Goal: Task Accomplishment & Management: Use online tool/utility

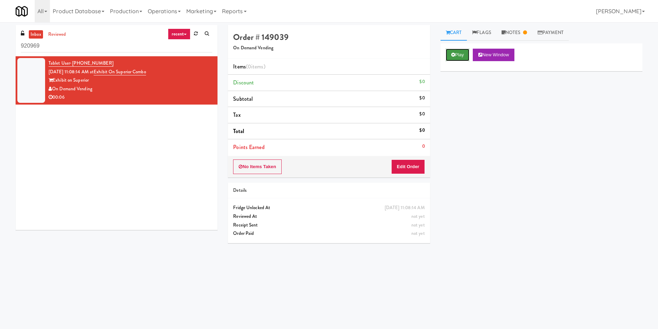
click at [460, 53] on button "Play" at bounding box center [458, 55] width 24 height 12
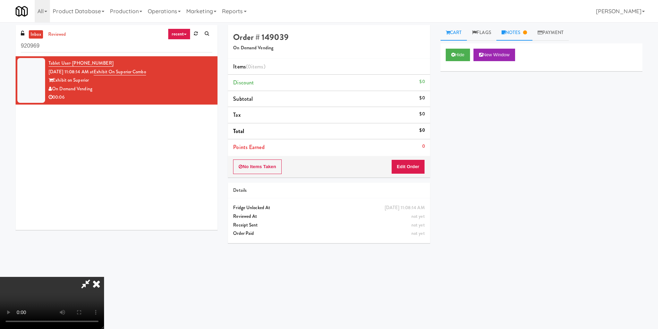
click at [513, 32] on link "Notes" at bounding box center [514, 33] width 36 height 16
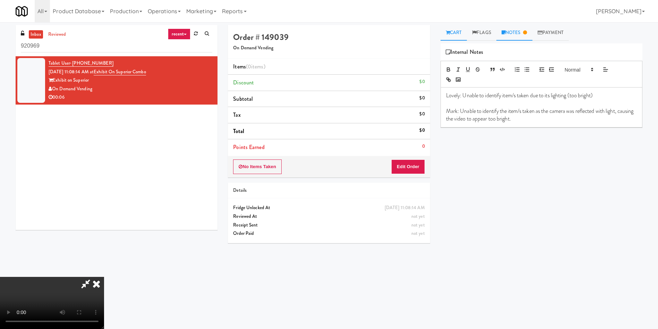
click at [454, 36] on link "Cart" at bounding box center [454, 33] width 27 height 16
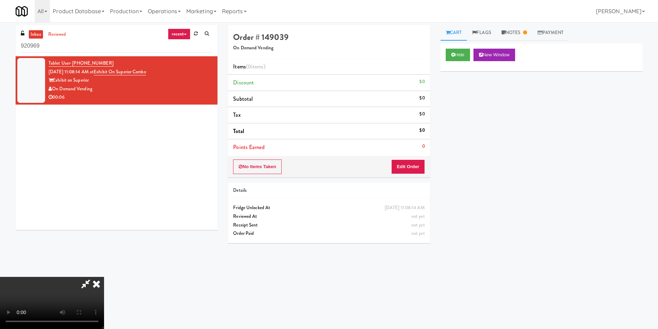
click at [104, 277] on video at bounding box center [52, 303] width 104 height 52
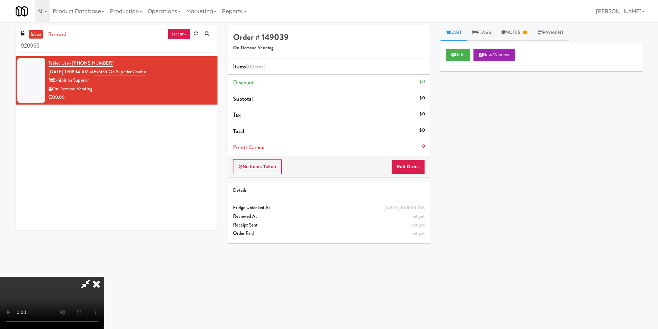
click at [104, 277] on video at bounding box center [52, 303] width 104 height 52
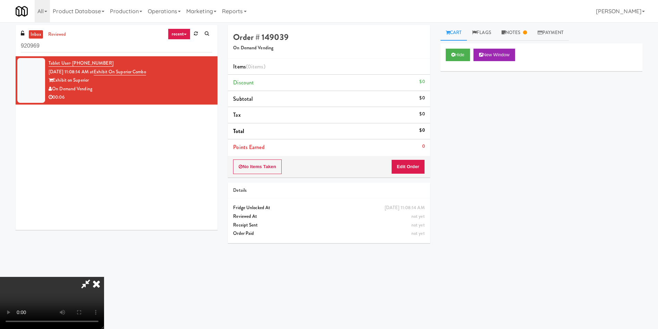
click at [104, 277] on video at bounding box center [52, 303] width 104 height 52
click at [419, 163] on button "Edit Order" at bounding box center [408, 166] width 34 height 15
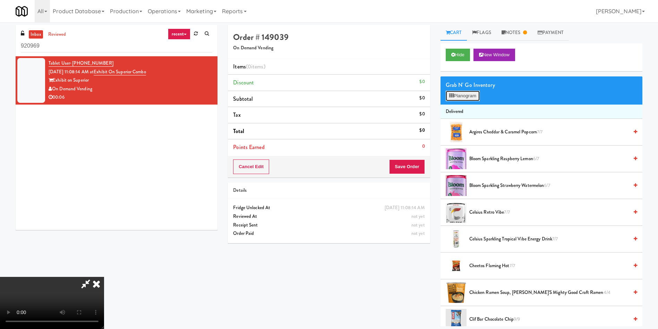
click at [458, 92] on button "Planogram" at bounding box center [463, 96] width 34 height 10
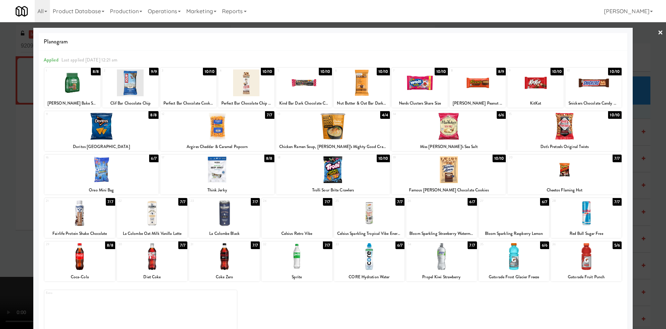
click at [5, 185] on div at bounding box center [333, 164] width 666 height 329
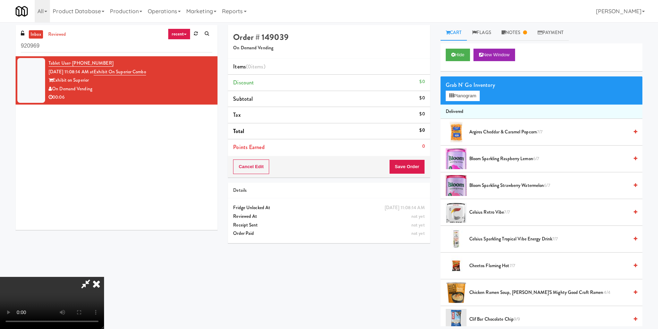
click at [22, 277] on video at bounding box center [52, 303] width 104 height 52
click at [104, 277] on icon at bounding box center [96, 284] width 15 height 14
